Goal: Check status

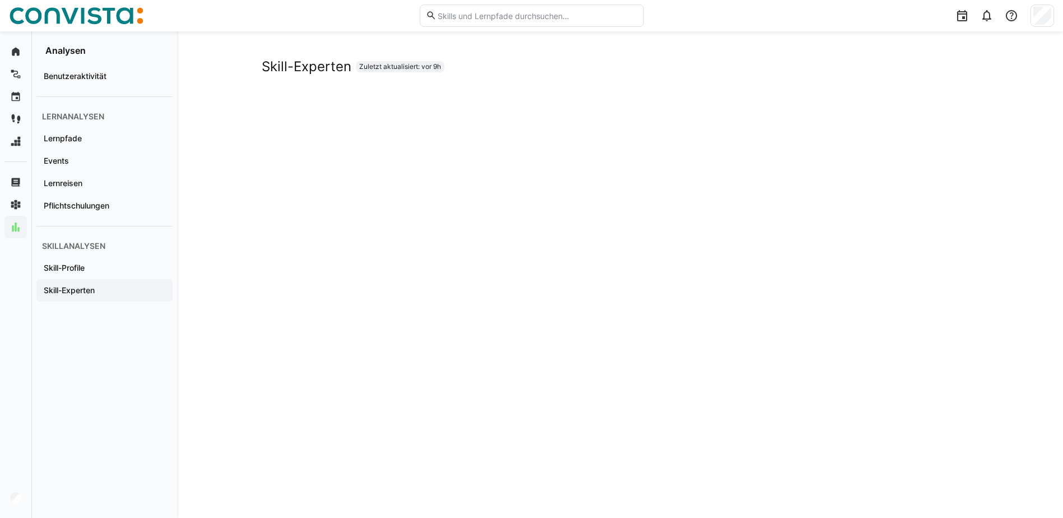
scroll to position [2, 0]
click at [212, 71] on div "Skill-Experten Zuletzt aktualisiert: vor 9h" at bounding box center [620, 323] width 886 height 587
click at [211, 373] on div "Skill-Experten Zuletzt aktualisiert: vor 9h" at bounding box center [620, 323] width 886 height 587
click at [217, 225] on div "Skill-Experten Zuletzt aktualisiert: vor 9h" at bounding box center [620, 323] width 886 height 587
click at [236, 301] on div "Skill-Experten Zuletzt aktualisiert: vor 9h" at bounding box center [620, 323] width 886 height 587
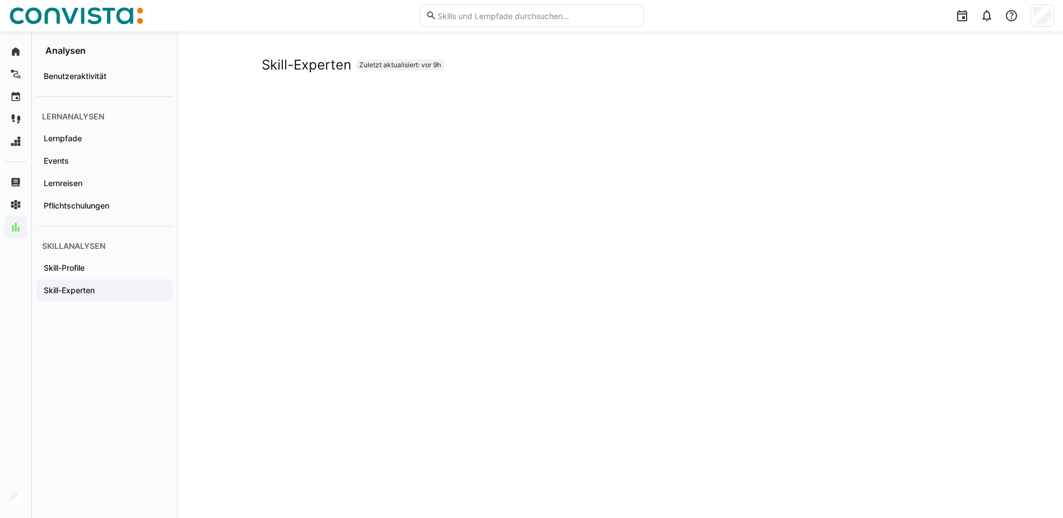
click at [243, 416] on div "Skill-Experten Zuletzt aktualisiert: vor 9h" at bounding box center [620, 323] width 886 height 587
drag, startPoint x: 349, startPoint y: 65, endPoint x: 233, endPoint y: 53, distance: 116.6
click at [233, 53] on div "Skill-Experten Zuletzt aktualisiert: vor 9h" at bounding box center [620, 323] width 886 height 587
drag, startPoint x: 233, startPoint y: 53, endPoint x: 226, endPoint y: 205, distance: 151.5
click at [226, 205] on div "Skill-Experten Zuletzt aktualisiert: vor 9h" at bounding box center [620, 323] width 886 height 587
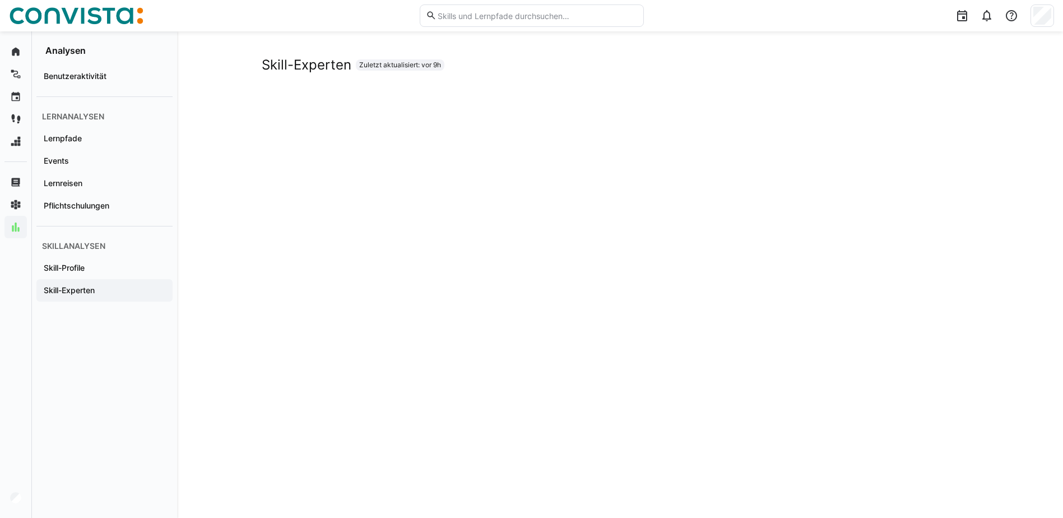
drag, startPoint x: 223, startPoint y: 98, endPoint x: 226, endPoint y: 90, distance: 8.5
drag, startPoint x: 226, startPoint y: 90, endPoint x: 189, endPoint y: 120, distance: 48.2
click at [192, 120] on div "Skill-Experten Zuletzt aktualisiert: vor 9h" at bounding box center [620, 323] width 886 height 587
click at [471, 66] on div "Skill-Experten Zuletzt aktualisiert: vor 9h" at bounding box center [620, 65] width 717 height 17
click at [232, 59] on div "Skill-Experten Zuletzt aktualisiert: vor 9h" at bounding box center [620, 323] width 886 height 587
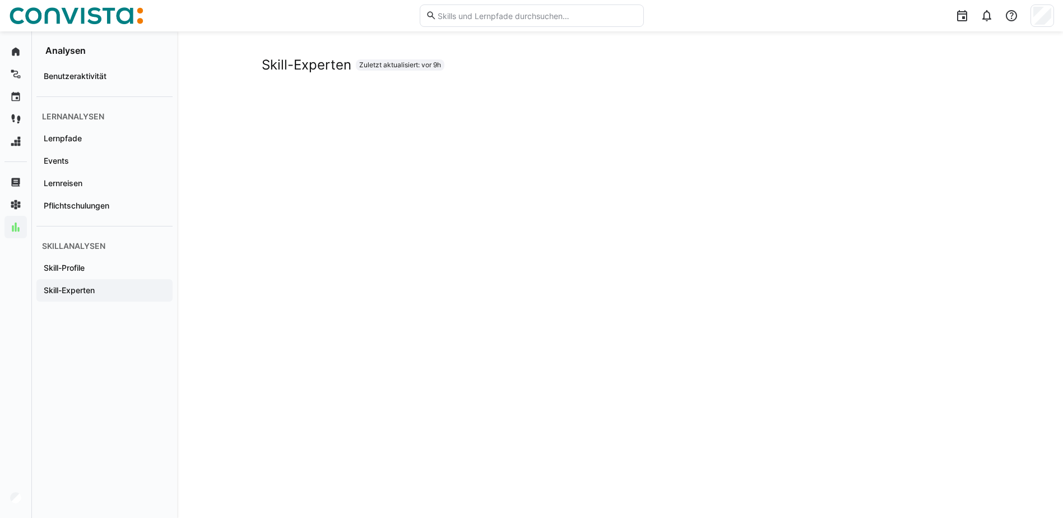
drag, startPoint x: 986, startPoint y: 244, endPoint x: 973, endPoint y: 248, distance: 12.9
click at [984, 245] on div "Skill-Experten Zuletzt aktualisiert: vor 9h" at bounding box center [620, 323] width 886 height 587
